Goal: Task Accomplishment & Management: Manage account settings

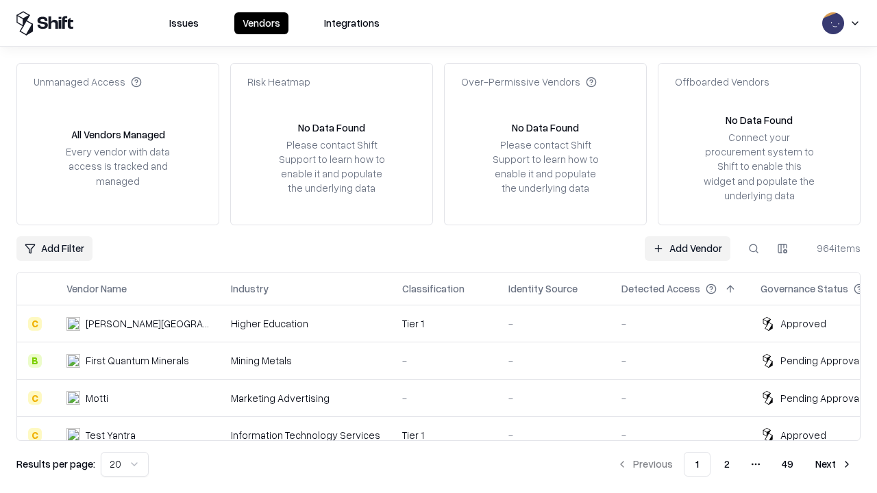
click at [687, 248] on link "Add Vendor" at bounding box center [688, 248] width 86 height 25
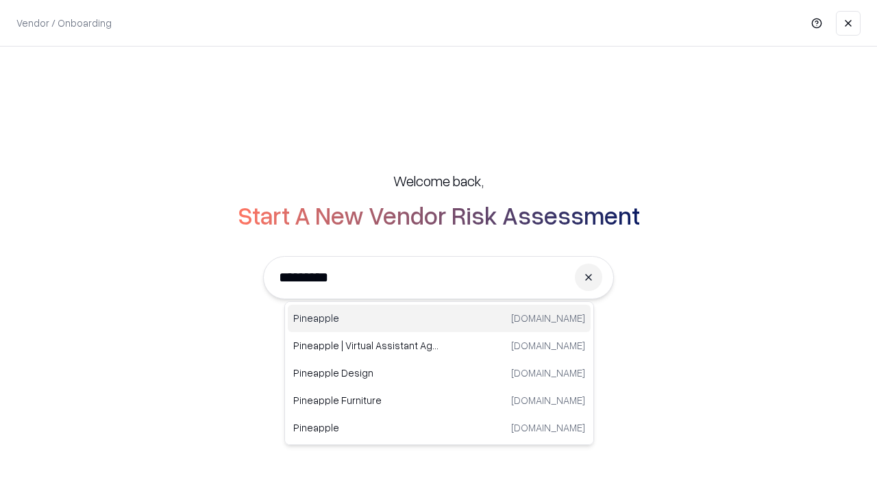
click at [439, 319] on div "Pineapple [DOMAIN_NAME]" at bounding box center [439, 318] width 303 height 27
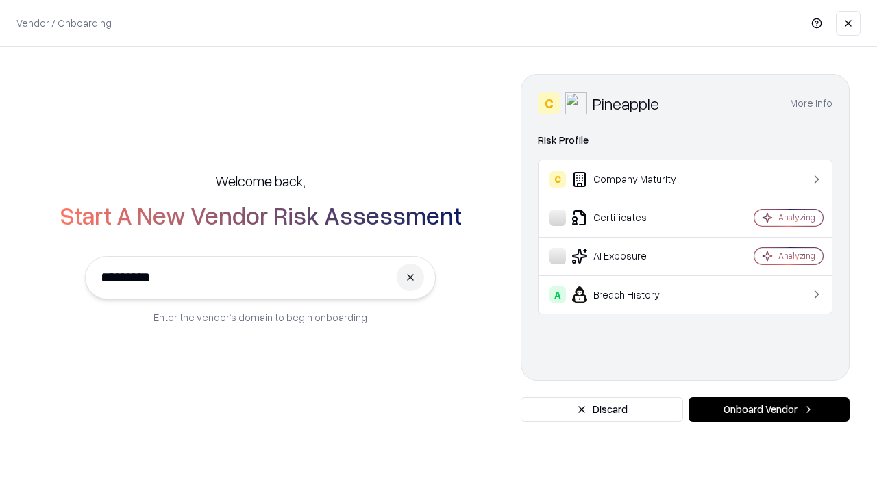
type input "*********"
click at [769, 410] on button "Onboard Vendor" at bounding box center [768, 409] width 161 height 25
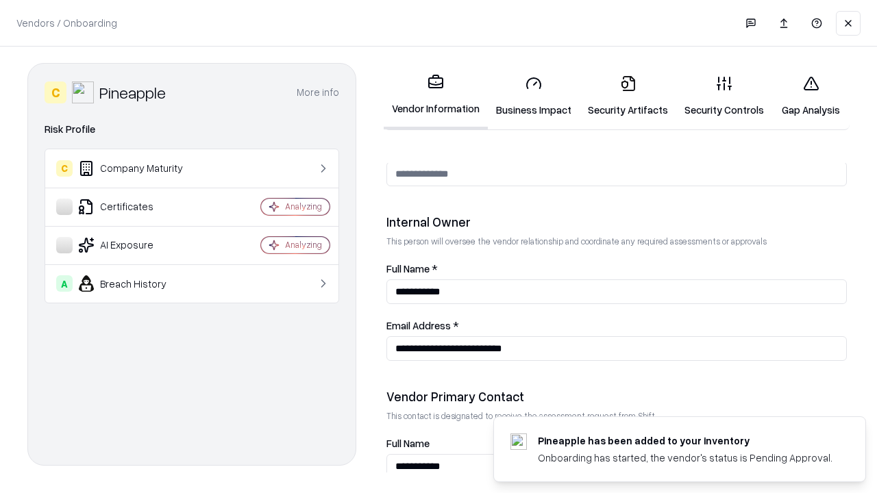
scroll to position [710, 0]
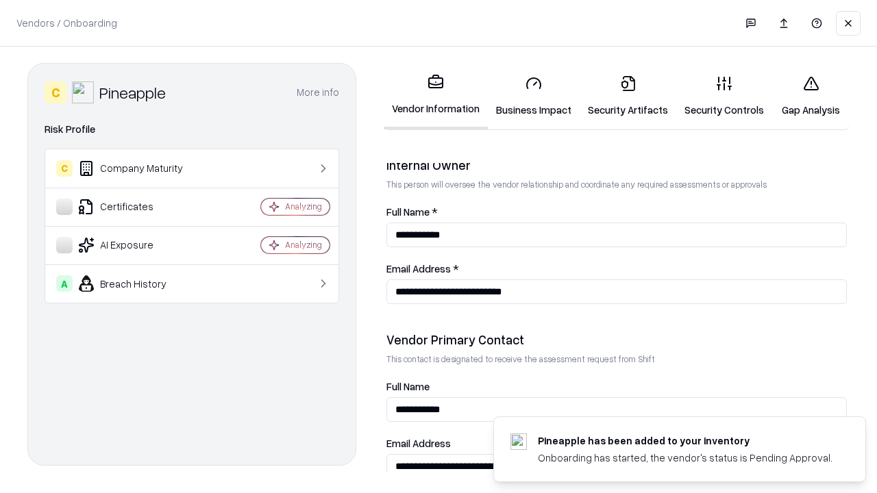
click at [534, 96] on link "Business Impact" at bounding box center [534, 96] width 92 height 64
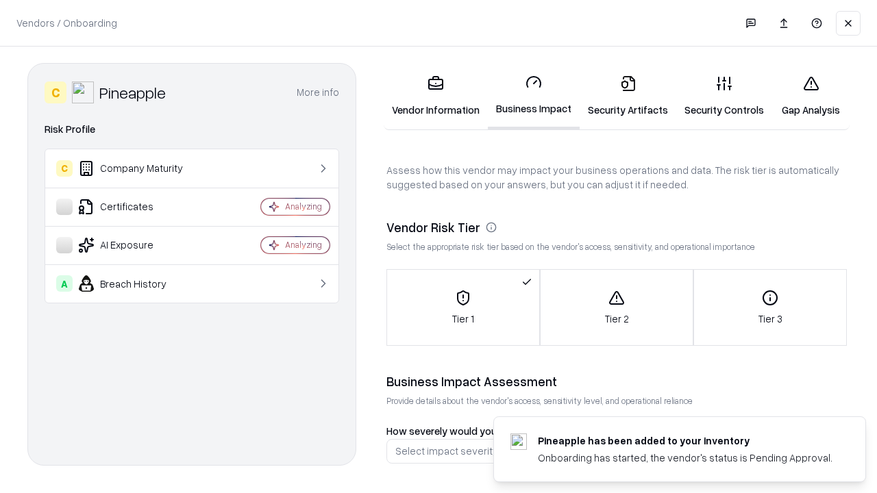
click at [627, 96] on link "Security Artifacts" at bounding box center [627, 96] width 97 height 64
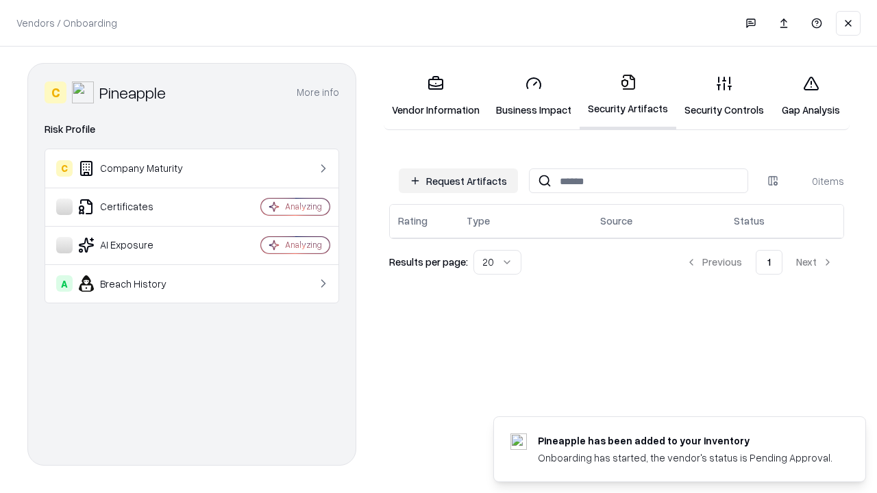
click at [458, 180] on button "Request Artifacts" at bounding box center [458, 181] width 119 height 25
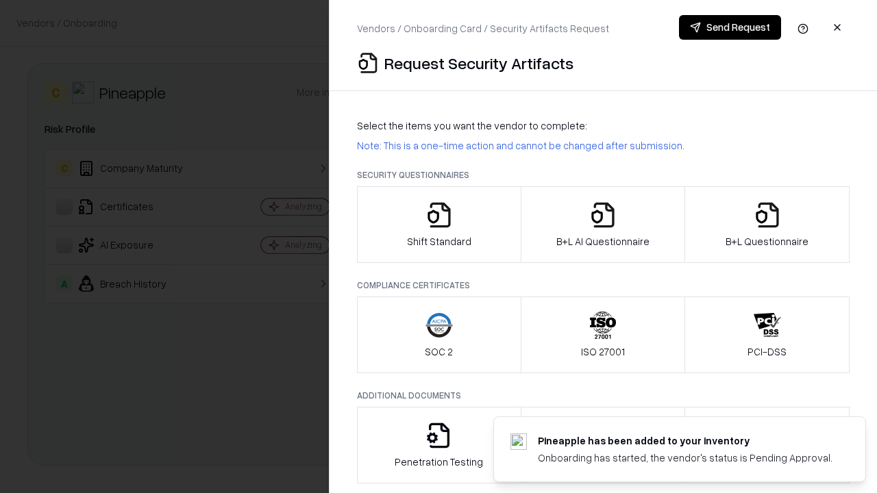
click at [438, 225] on icon "button" at bounding box center [438, 214] width 27 height 27
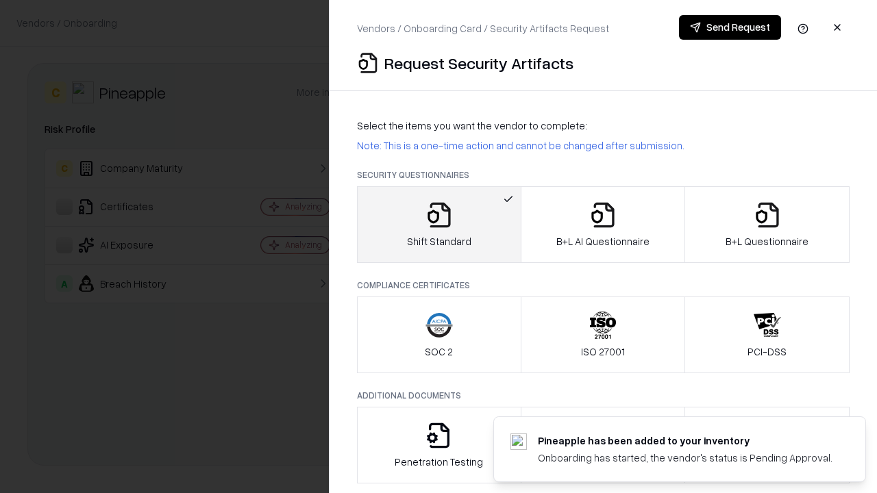
click at [729, 27] on button "Send Request" at bounding box center [730, 27] width 102 height 25
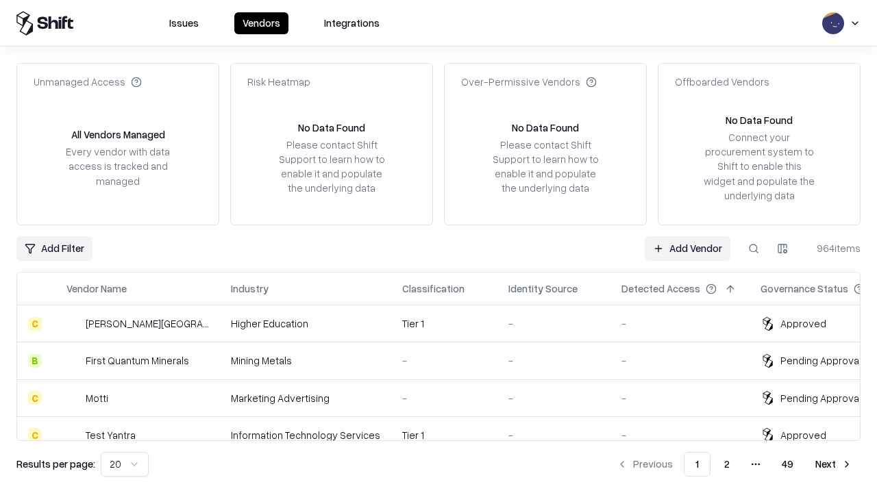
click at [753, 248] on button at bounding box center [753, 248] width 25 height 25
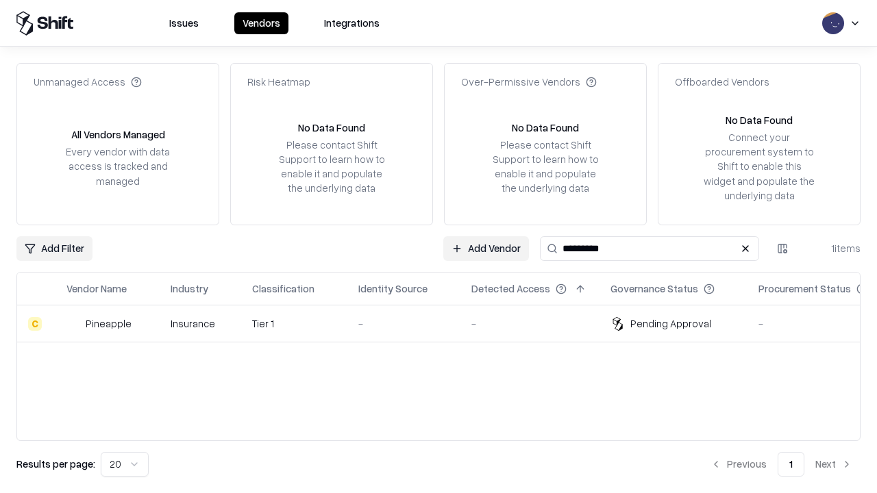
type input "*********"
click at [447, 323] on div "-" at bounding box center [403, 323] width 91 height 14
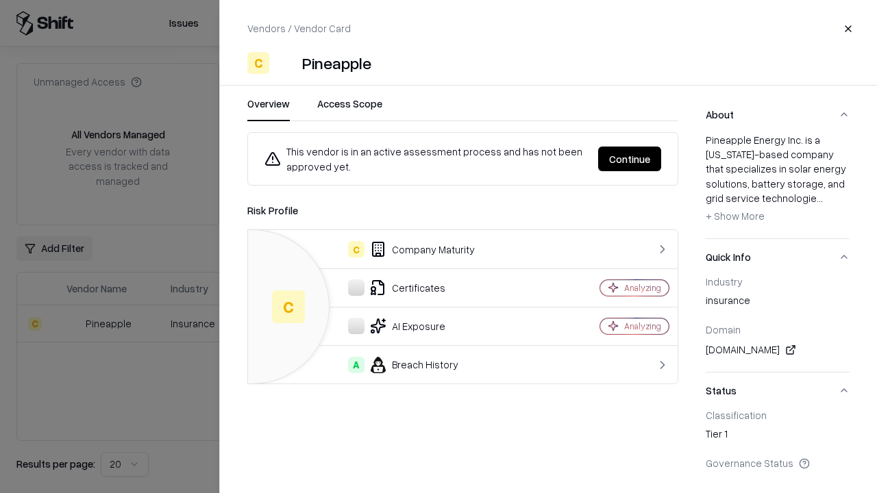
click at [629, 159] on button "Continue" at bounding box center [629, 159] width 63 height 25
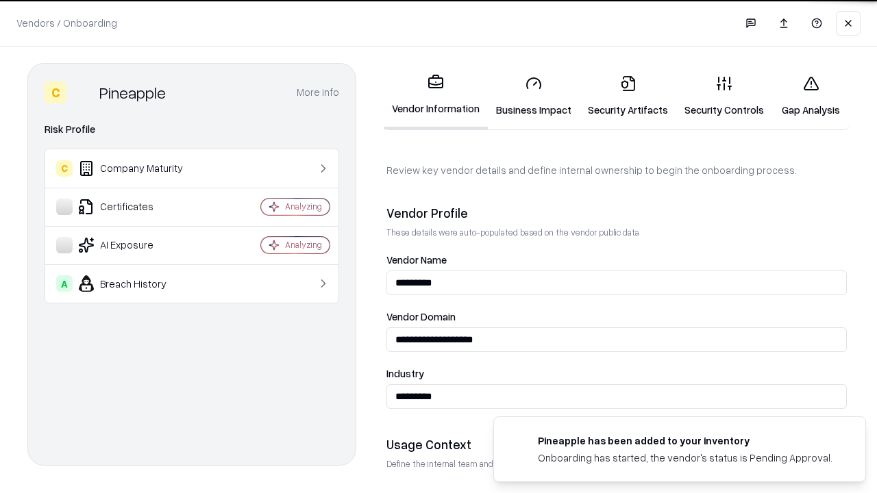
click at [627, 96] on link "Security Artifacts" at bounding box center [627, 96] width 97 height 64
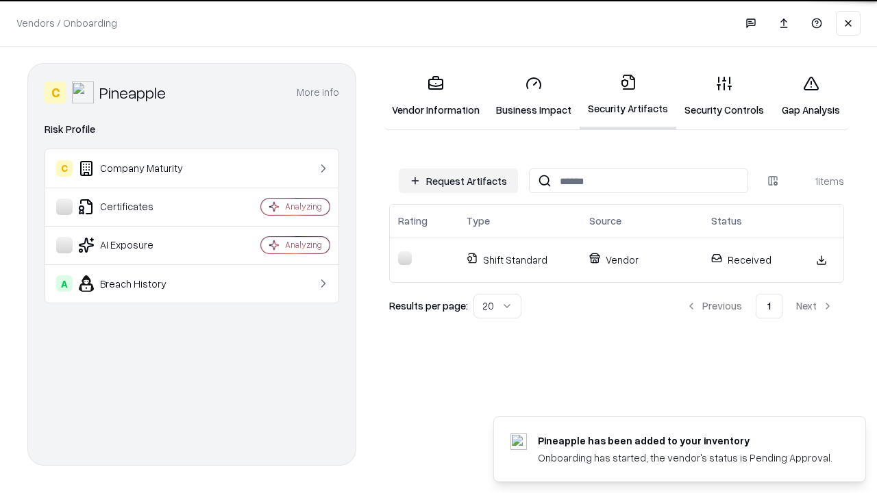
click at [810, 96] on link "Gap Analysis" at bounding box center [810, 96] width 77 height 64
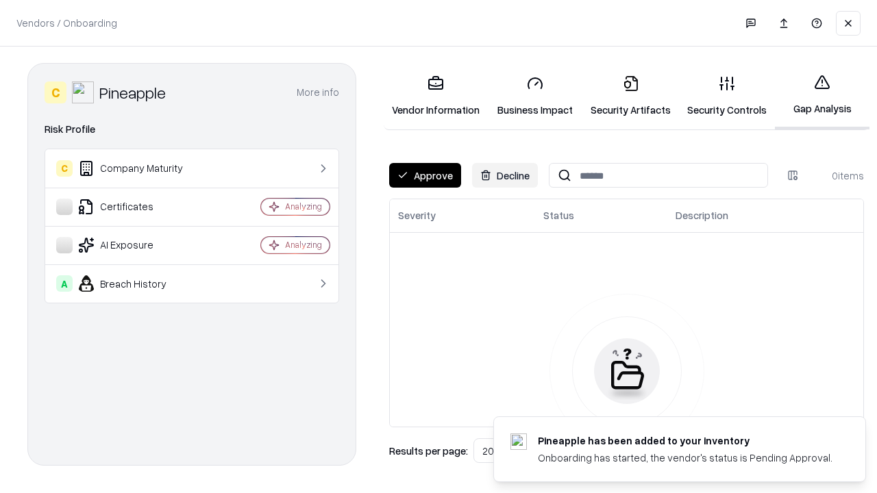
click at [425, 175] on button "Approve" at bounding box center [425, 175] width 72 height 25
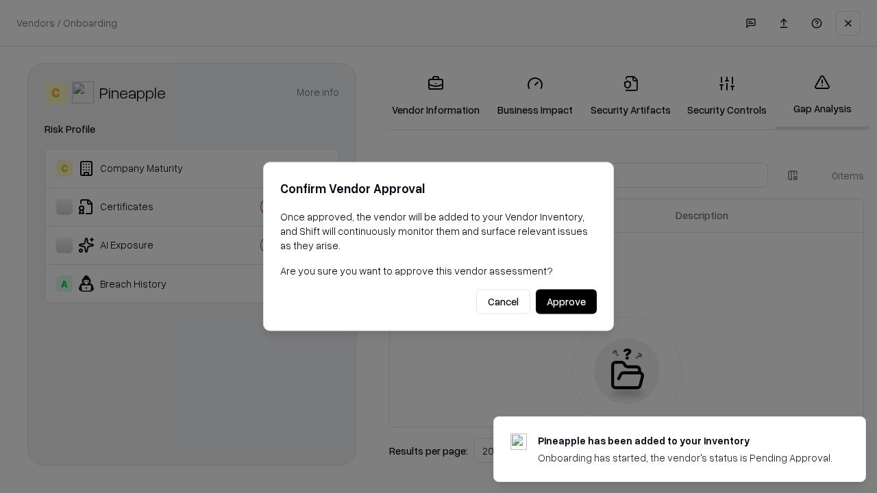
click at [566, 301] on button "Approve" at bounding box center [566, 302] width 61 height 25
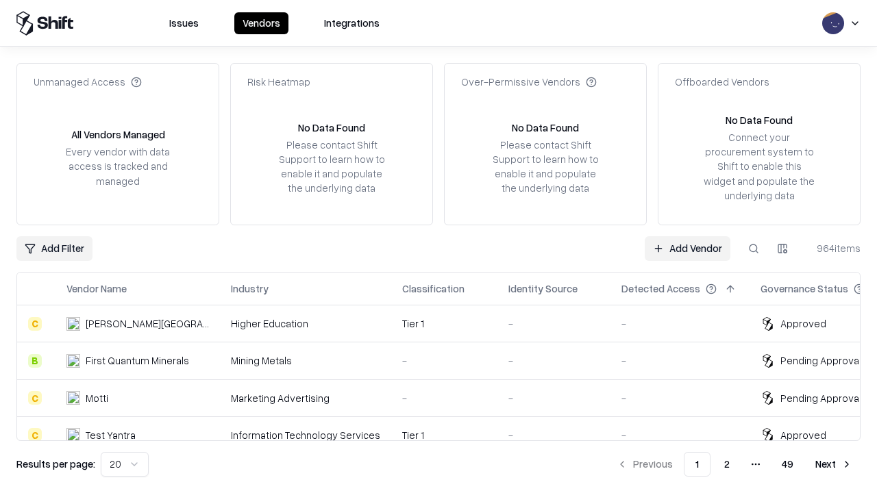
type input "*********"
click at [687, 248] on link "Add Vendor" at bounding box center [688, 248] width 86 height 25
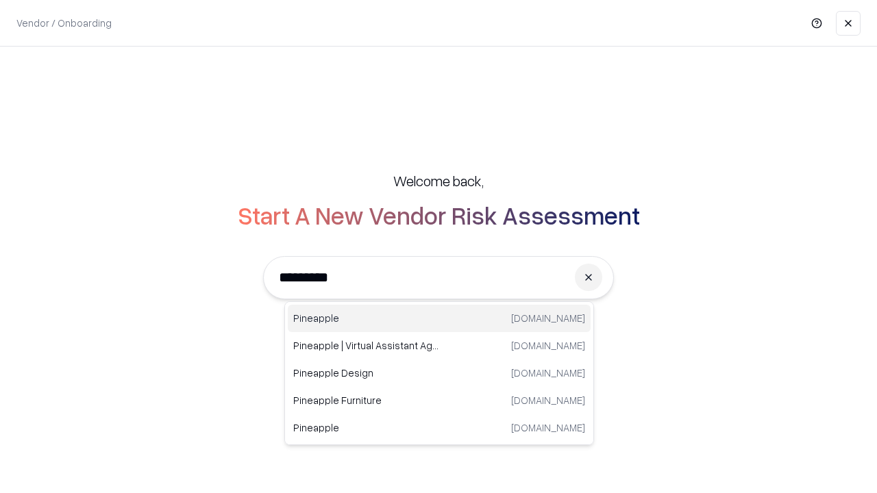
click at [439, 319] on div "Pineapple pineappleenergy.com" at bounding box center [439, 318] width 303 height 27
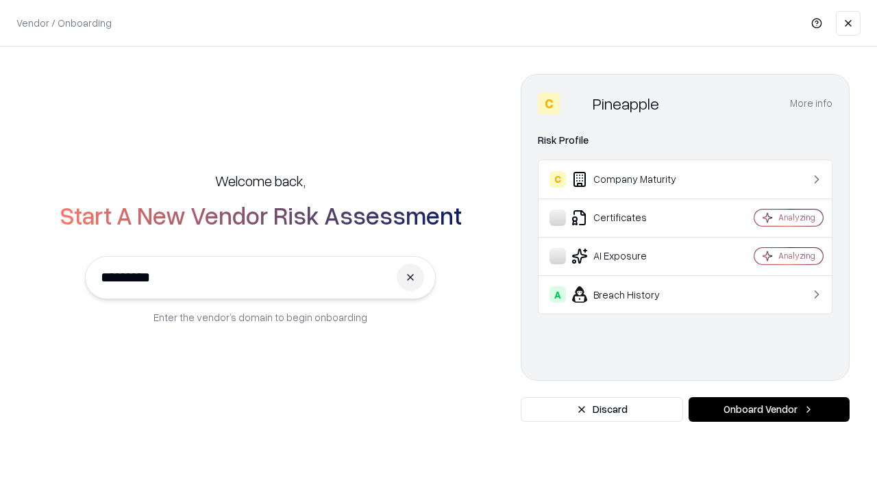
type input "*********"
click at [769, 410] on button "Onboard Vendor" at bounding box center [768, 409] width 161 height 25
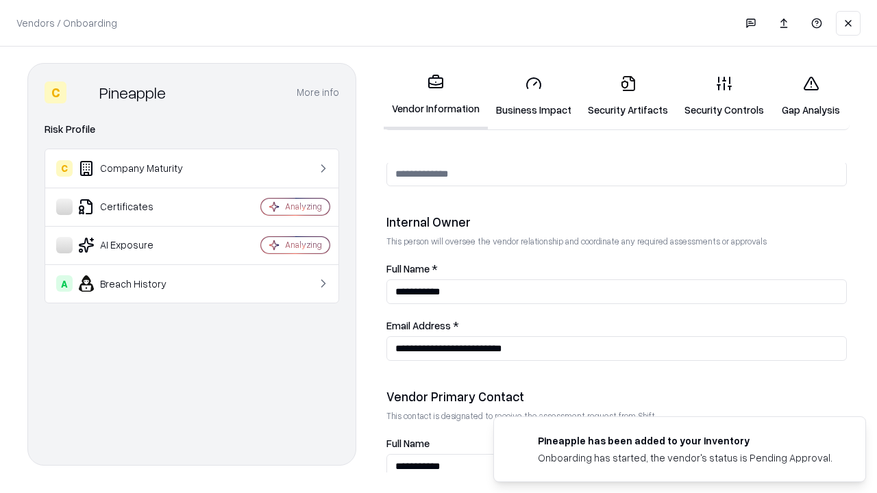
scroll to position [710, 0]
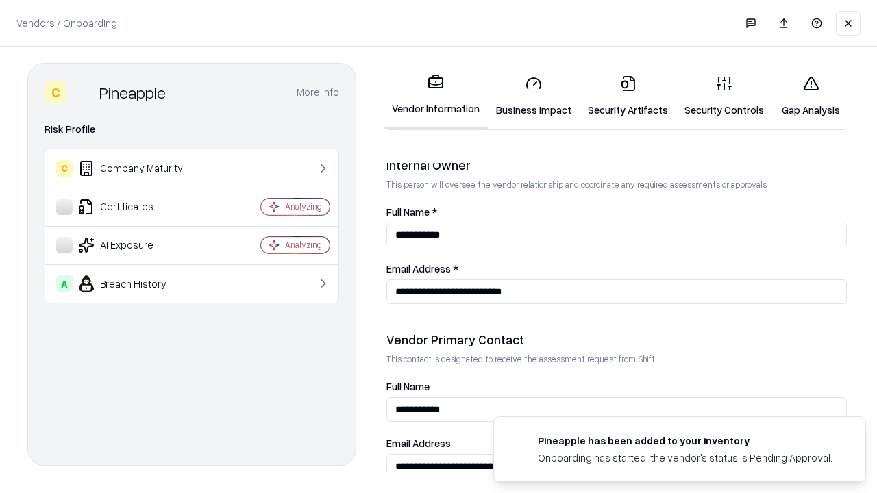
click at [810, 96] on link "Gap Analysis" at bounding box center [810, 96] width 77 height 64
